Goal: Information Seeking & Learning: Learn about a topic

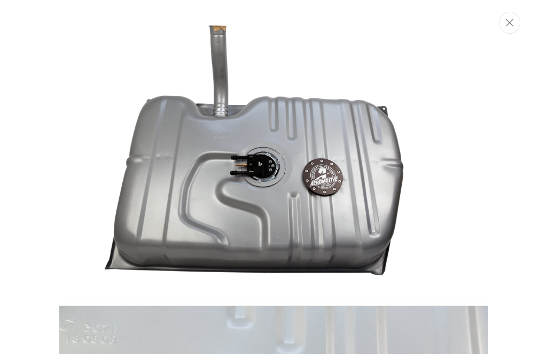
click at [512, 30] on button "Close" at bounding box center [509, 23] width 21 height 22
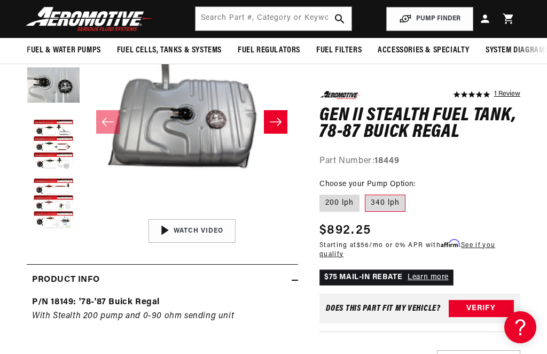
scroll to position [146, 0]
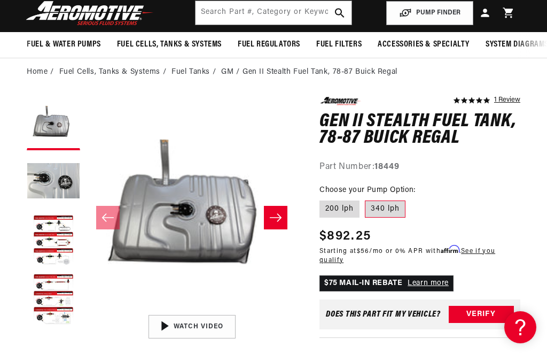
scroll to position [55, 0]
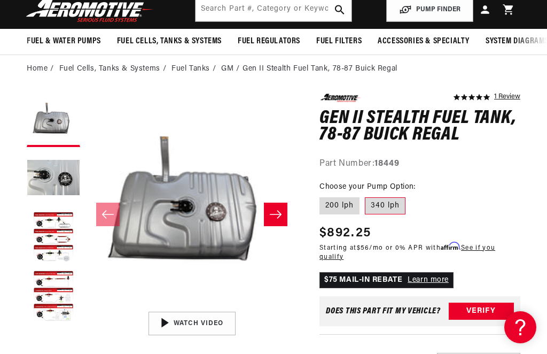
click at [50, 178] on button "Load image 2 in gallery view" at bounding box center [53, 178] width 53 height 53
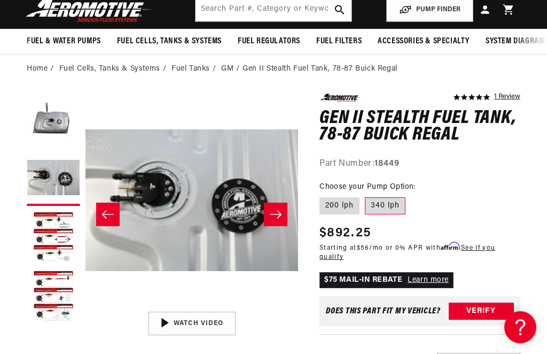
scroll to position [0, 0]
click at [46, 232] on button "Load image 3 in gallery view" at bounding box center [53, 237] width 53 height 53
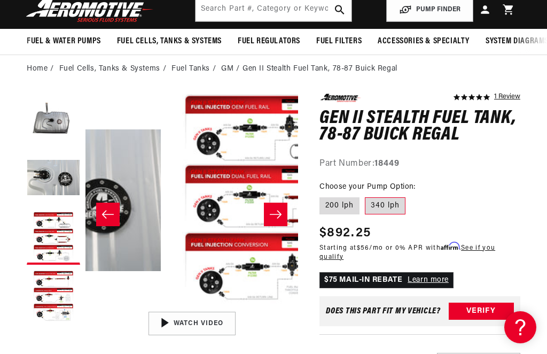
scroll to position [0, 423]
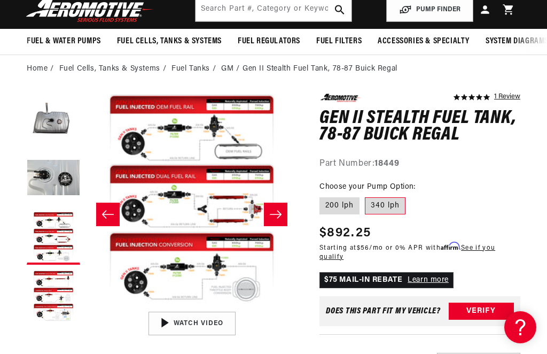
click at [158, 319] on div "01:47" at bounding box center [192, 323] width 162 height 91
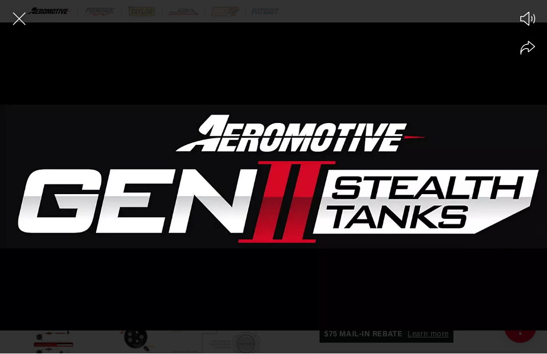
click at [153, 188] on div at bounding box center [273, 195] width 547 height 316
click at [461, 171] on div at bounding box center [273, 195] width 547 height 316
click at [267, 184] on div at bounding box center [273, 195] width 547 height 316
click at [274, 186] on div at bounding box center [273, 195] width 547 height 316
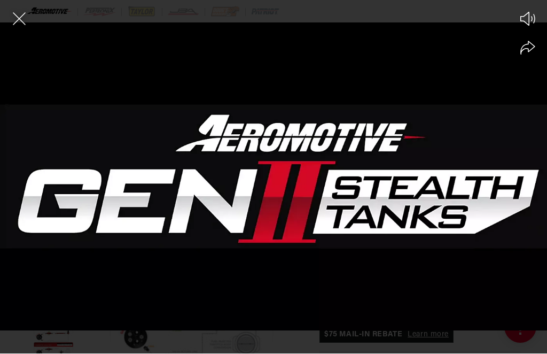
click at [17, 17] on icon "Close the video player" at bounding box center [19, 19] width 13 height 13
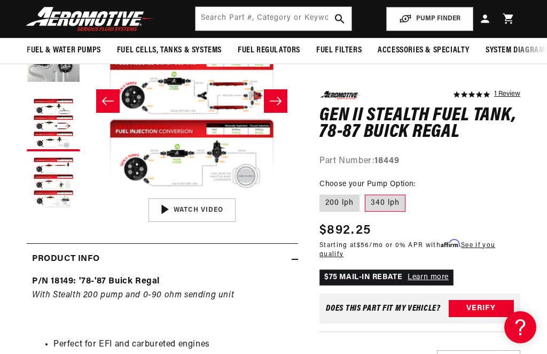
scroll to position [167, 0]
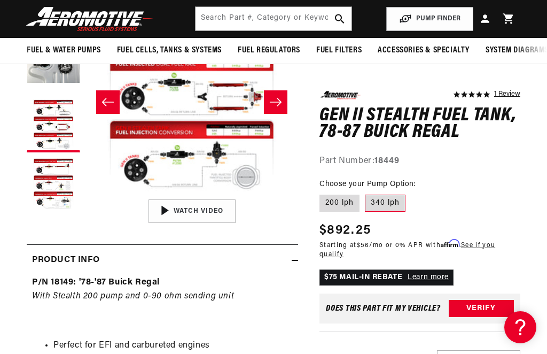
click at [171, 208] on div "01:47" at bounding box center [192, 211] width 162 height 91
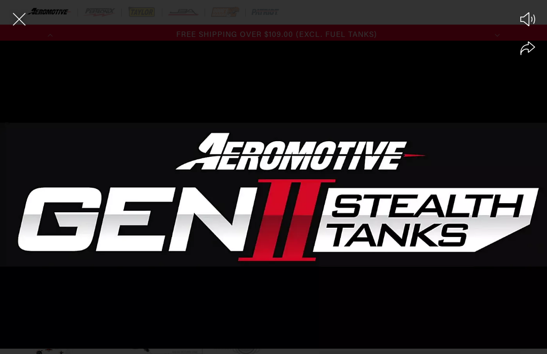
scroll to position [0, 0]
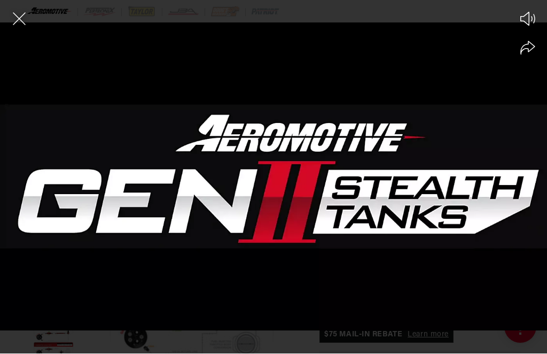
click at [108, 345] on div at bounding box center [273, 195] width 547 height 316
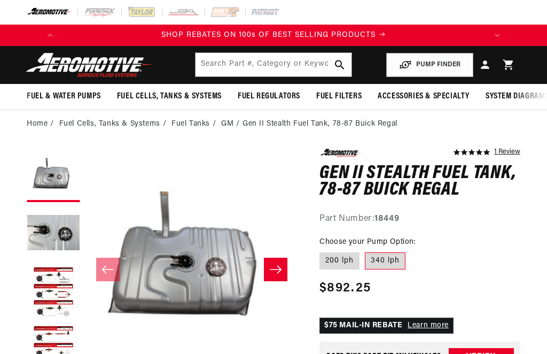
scroll to position [3, 0]
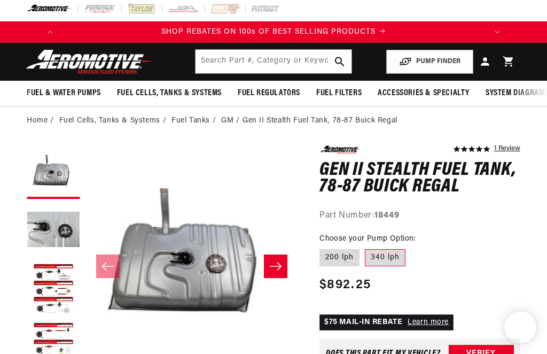
click at [52, 263] on button "Load image 3 in gallery view" at bounding box center [53, 289] width 53 height 53
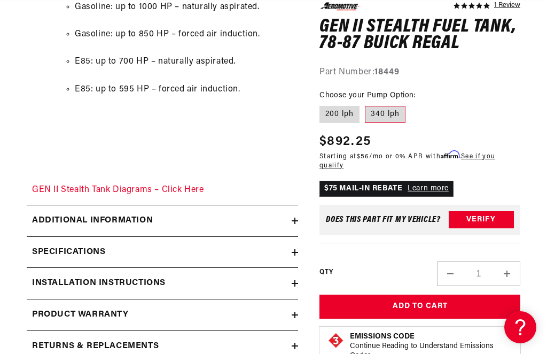
scroll to position [0, 423]
click at [64, 214] on h2 "Additional information" at bounding box center [92, 221] width 121 height 14
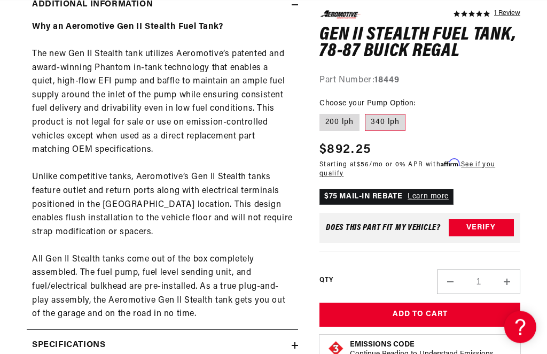
scroll to position [0, 0]
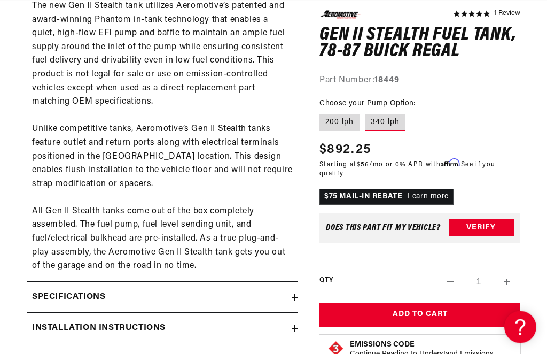
click at [47, 291] on h2 "Specifications" at bounding box center [68, 298] width 73 height 14
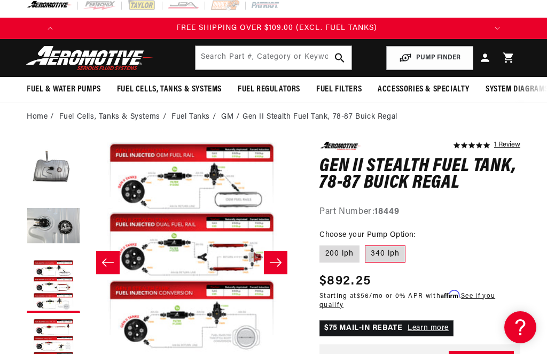
click at [41, 227] on button "Load image 2 in gallery view" at bounding box center [53, 226] width 53 height 53
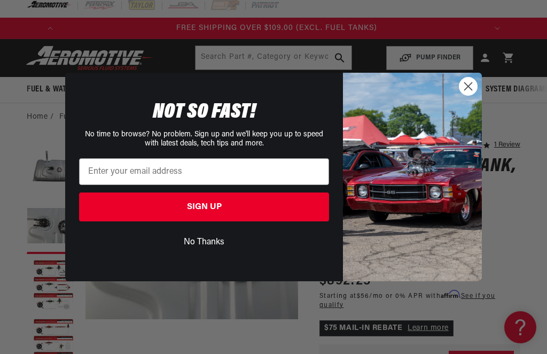
click at [470, 92] on circle "Close dialog" at bounding box center [468, 86] width 18 height 18
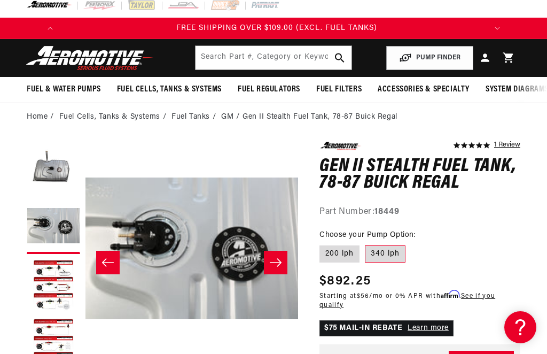
click at [85, 353] on button "Open media 2 in modal" at bounding box center [85, 354] width 0 height 0
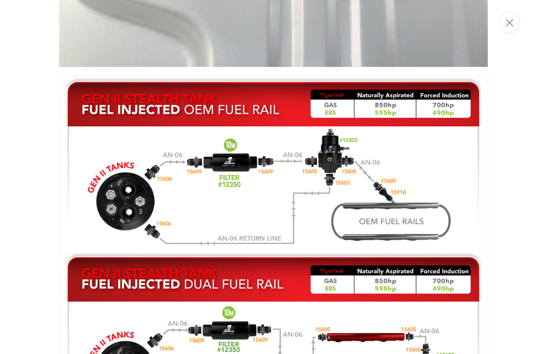
scroll to position [527, 0]
